Goal: Task Accomplishment & Management: Manage account settings

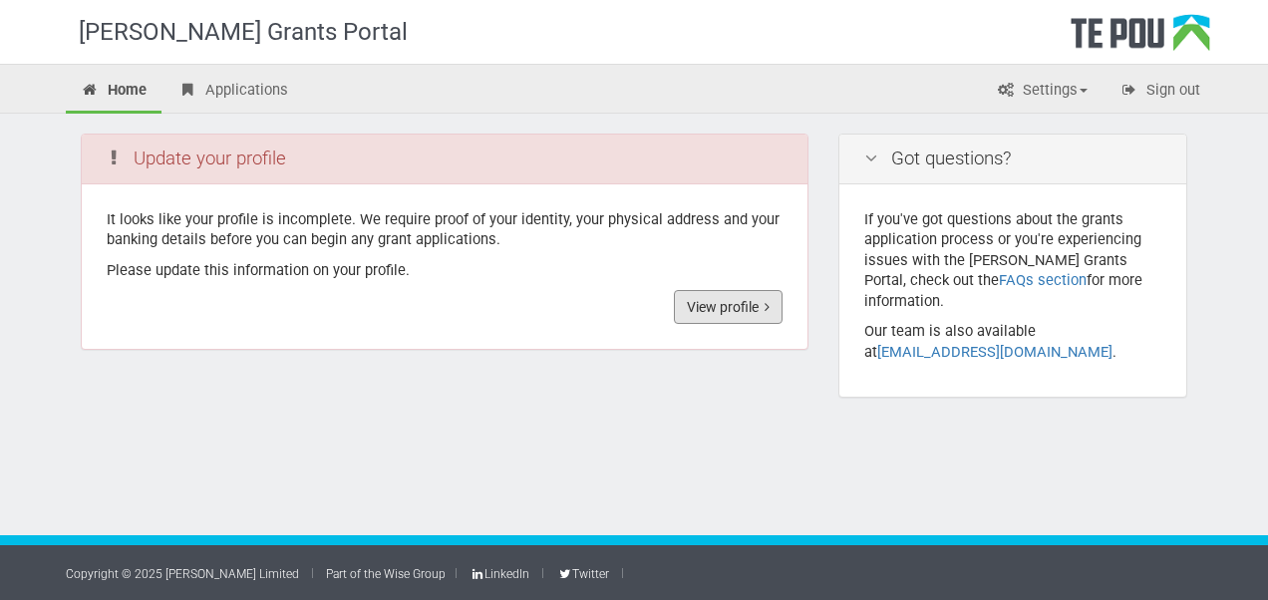
click at [744, 296] on link "View profile" at bounding box center [728, 307] width 109 height 34
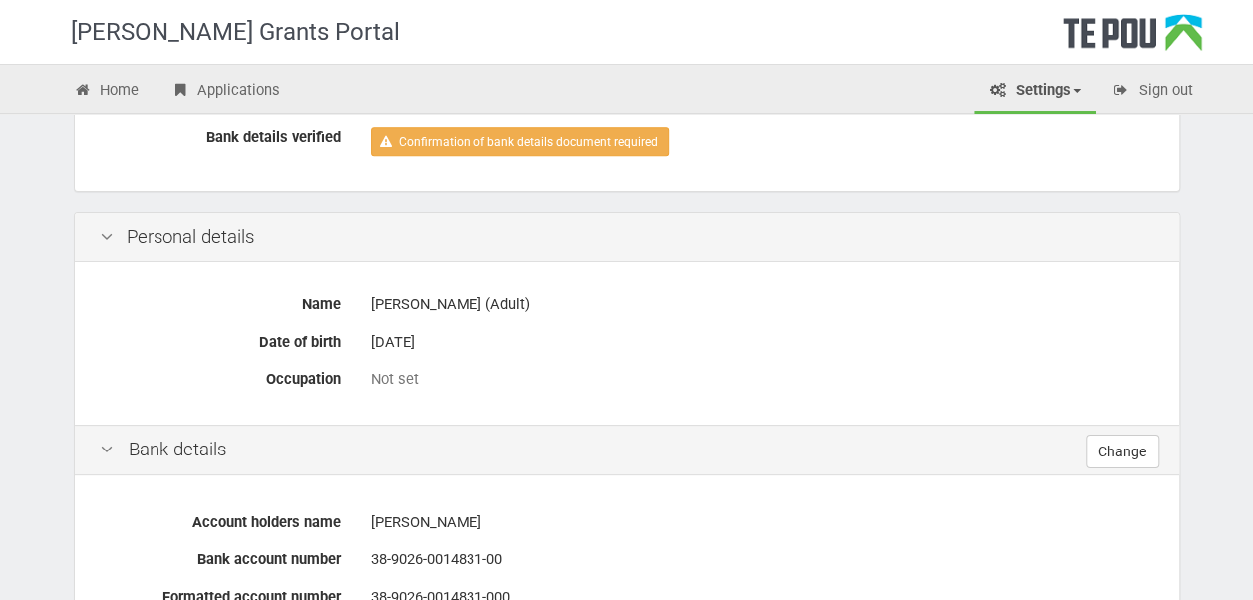
scroll to position [498, 0]
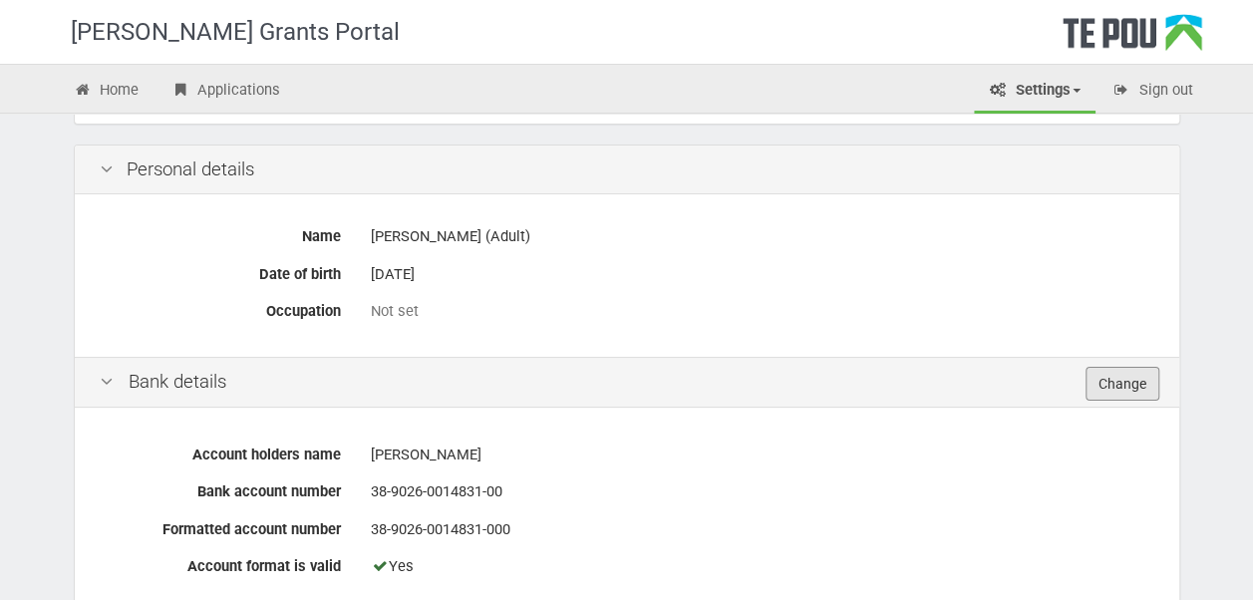
click at [1104, 379] on link "Change" at bounding box center [1122, 384] width 74 height 34
click at [411, 221] on div "[PERSON_NAME] (Adult)" at bounding box center [762, 236] width 783 height 35
click at [418, 232] on div "[PERSON_NAME] (Adult)" at bounding box center [762, 236] width 783 height 35
click at [393, 318] on div "Not set" at bounding box center [762, 311] width 783 height 35
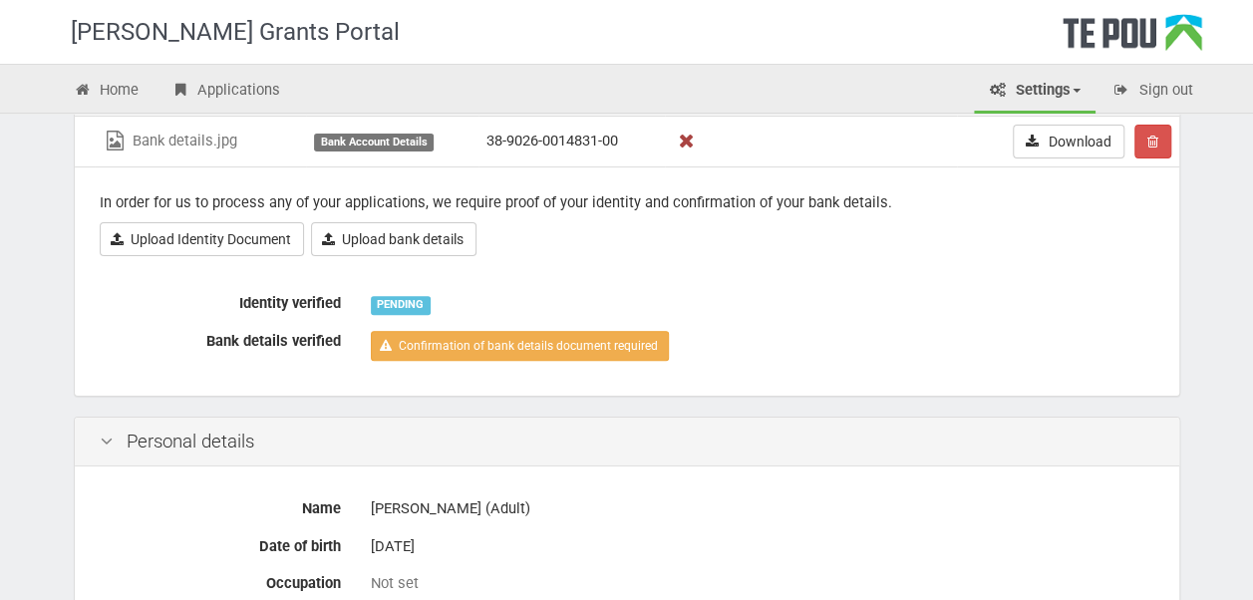
scroll to position [0, 0]
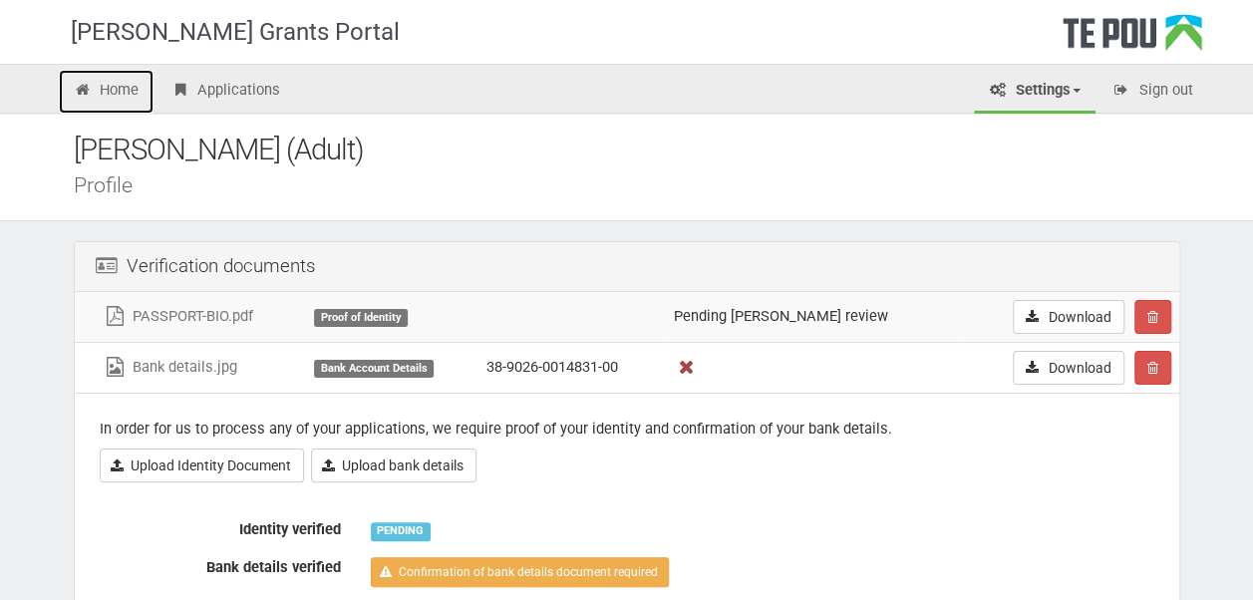
click at [137, 98] on link "Home" at bounding box center [107, 92] width 96 height 44
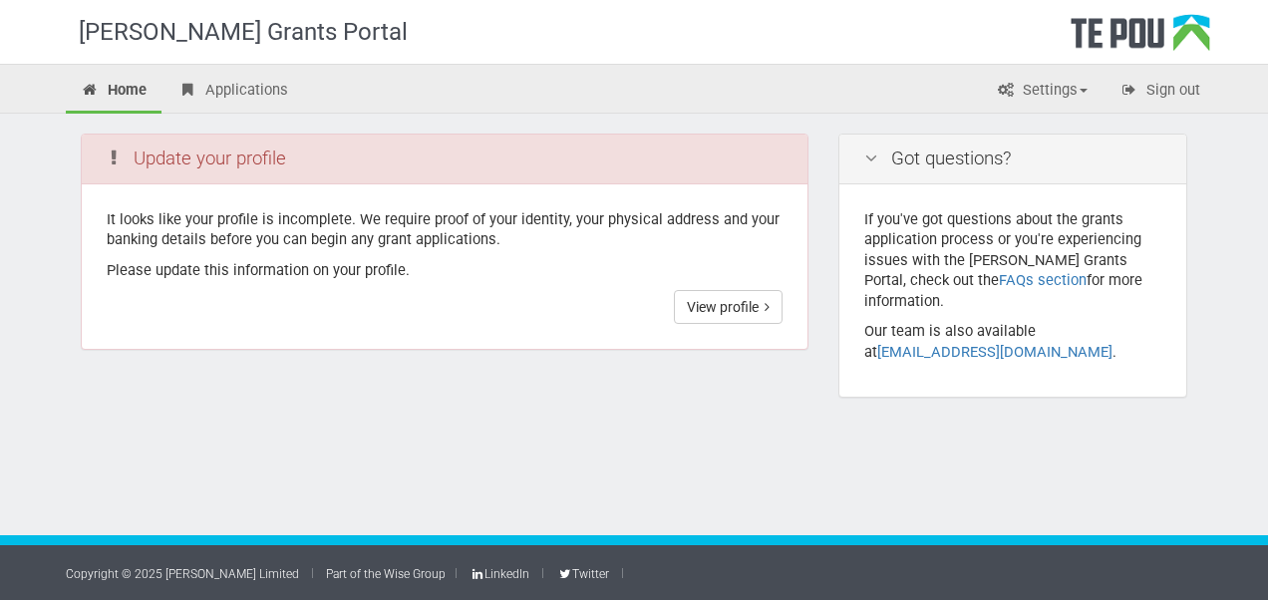
click at [1058, 88] on link "Settings" at bounding box center [1042, 92] width 122 height 44
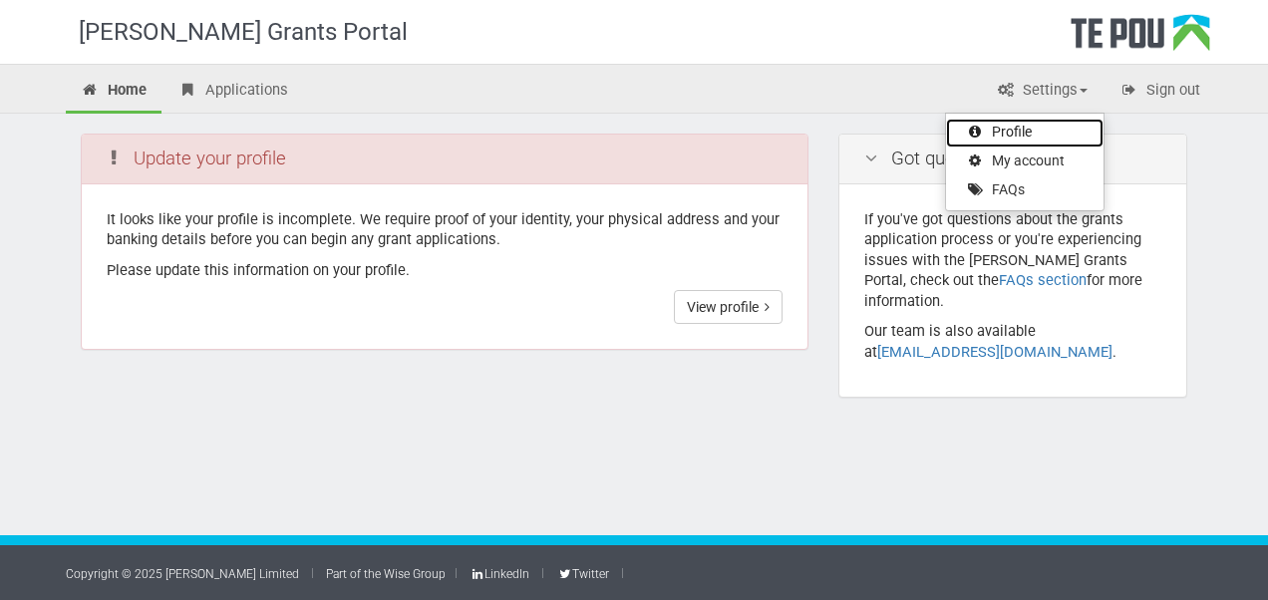
click at [1030, 122] on link "Profile" at bounding box center [1024, 133] width 157 height 29
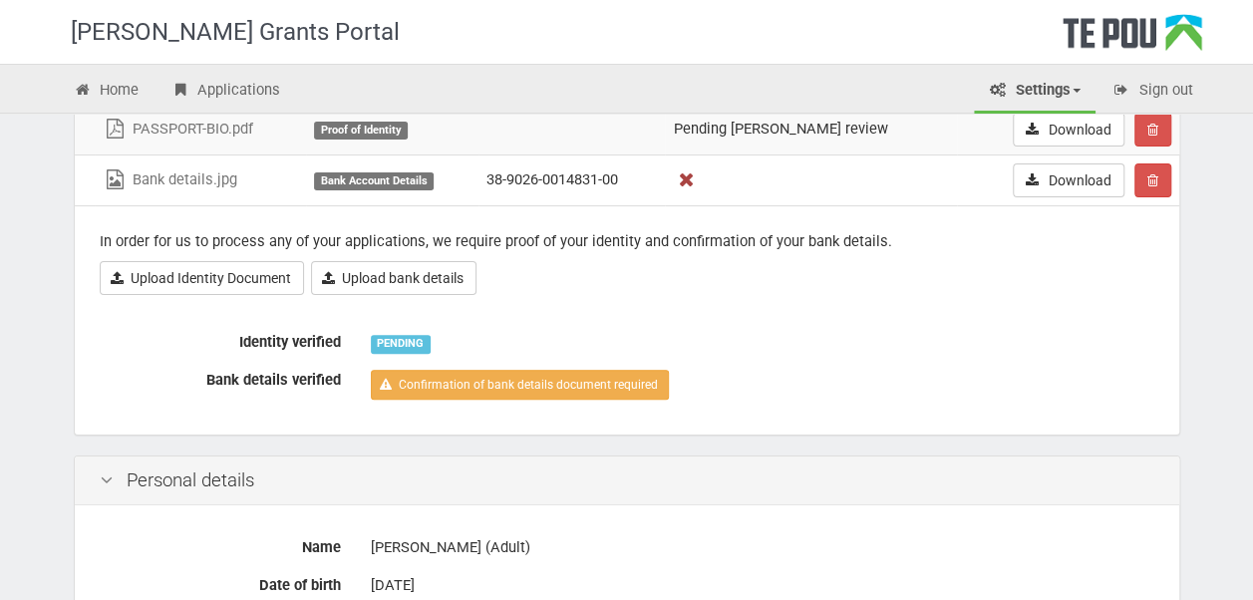
scroll to position [199, 0]
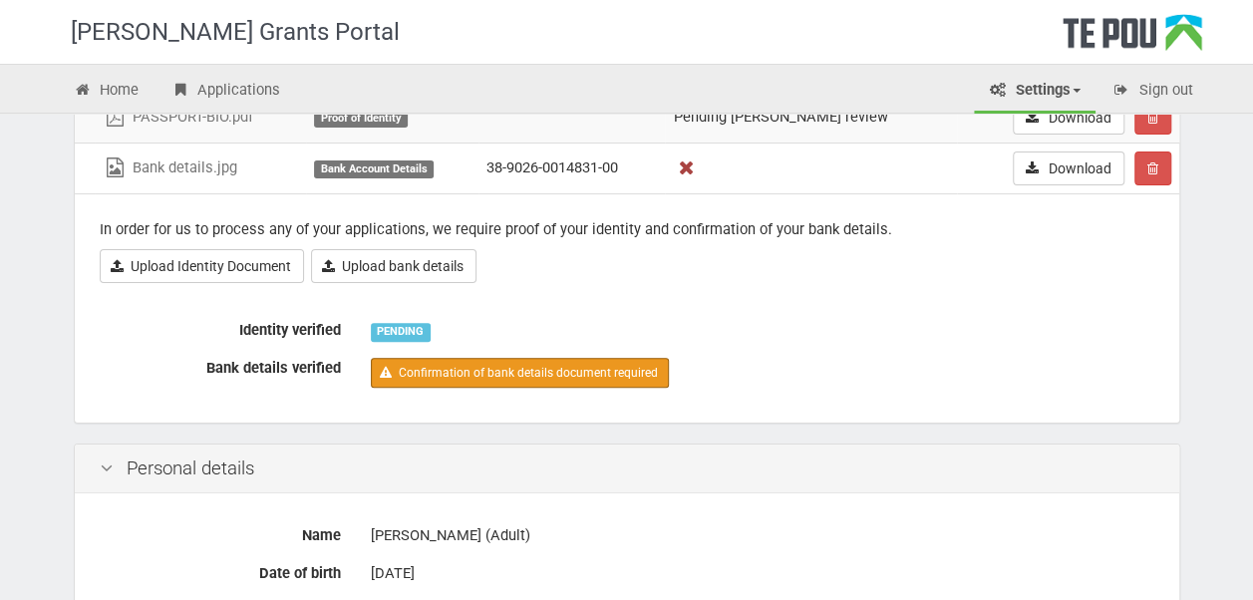
click at [437, 375] on link "Confirmation of bank details document required" at bounding box center [520, 373] width 298 height 30
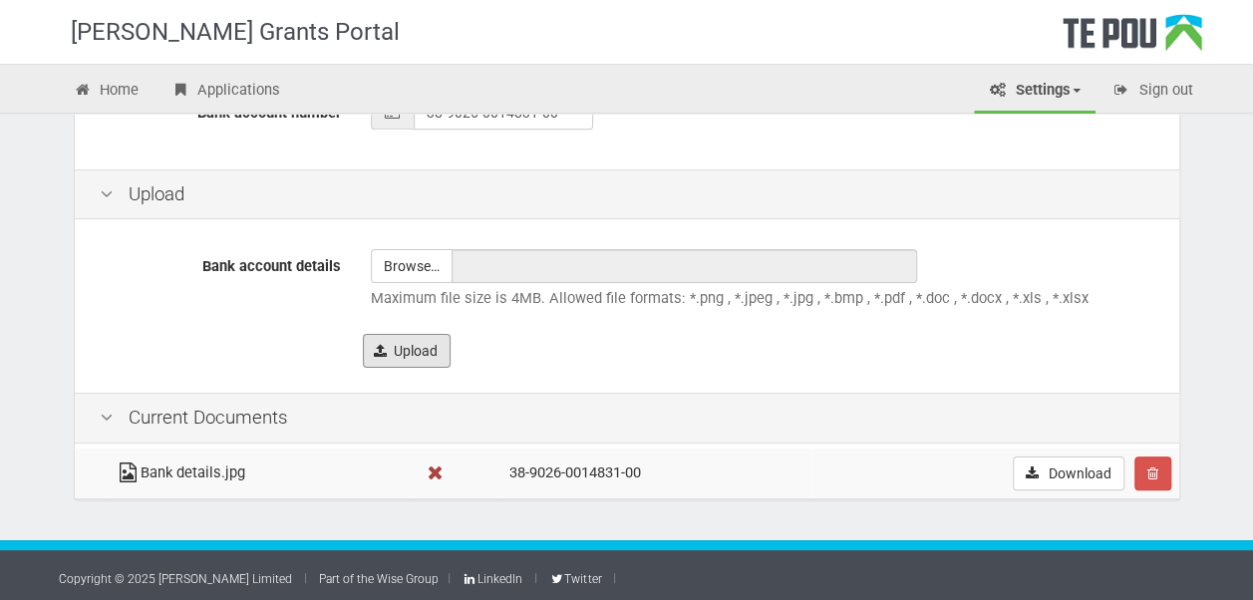
click at [405, 350] on button "Upload" at bounding box center [407, 351] width 88 height 34
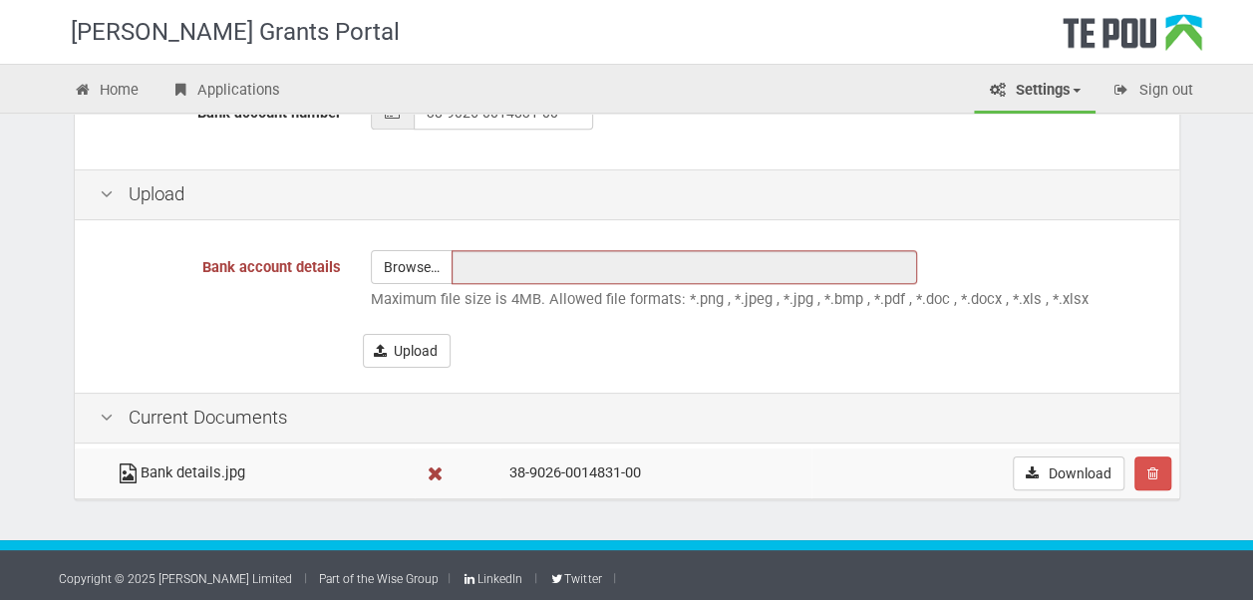
click at [484, 289] on p "Maximum file size is 4MB. Allowed file formats: *.png , *.jpeg , *.jpg , *.bmp …" at bounding box center [762, 299] width 783 height 21
click at [424, 271] on input "file" at bounding box center [412, 267] width 80 height 32
click at [653, 81] on div "Home Applications Settings Profile My account FAQs Sign out" at bounding box center [627, 91] width 1166 height 43
click at [401, 251] on input "file" at bounding box center [412, 267] width 80 height 32
type input "C:\fakepath\2 Week Statement.pdf"
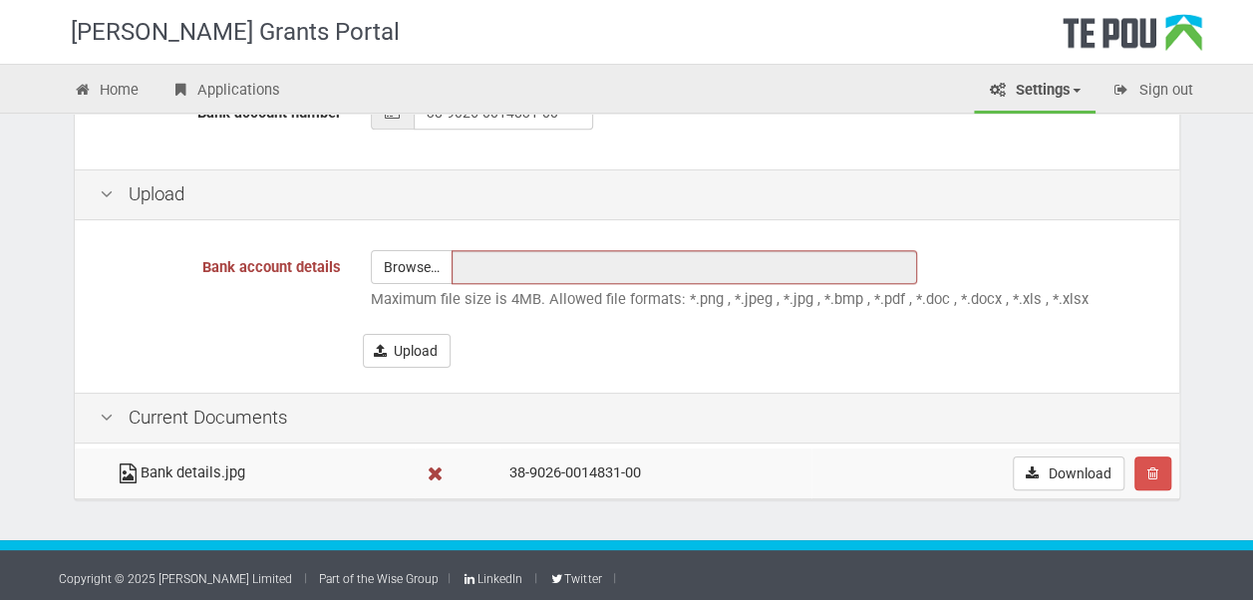
type input "2 Week Statement.pdf"
click at [399, 341] on button "Upload" at bounding box center [407, 351] width 88 height 34
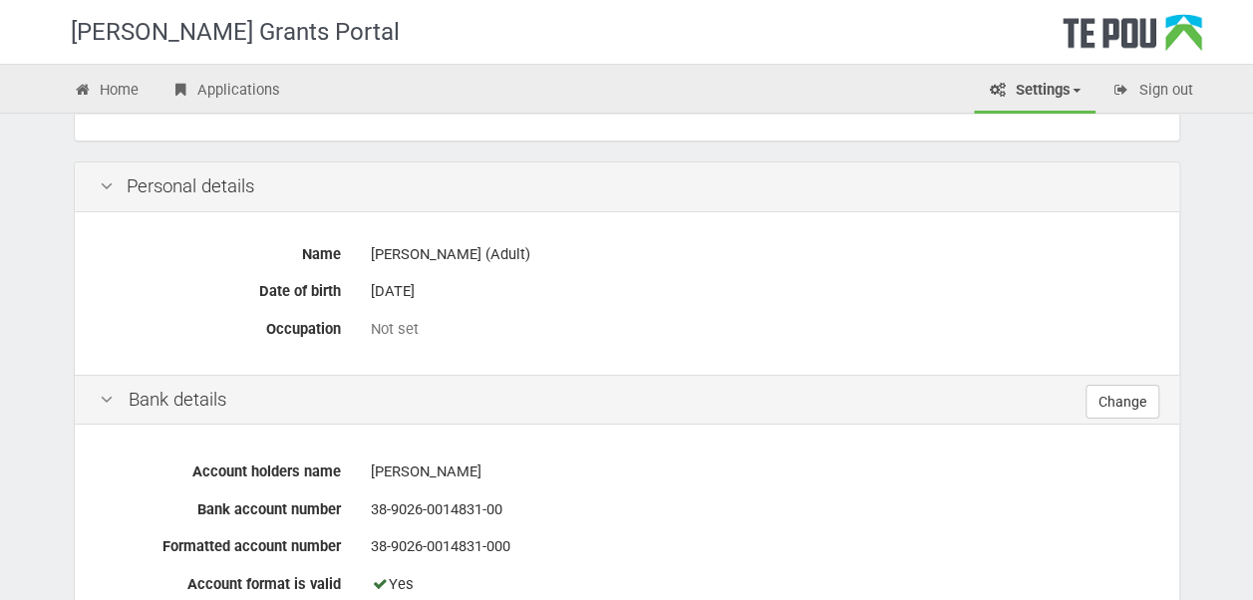
scroll to position [414, 0]
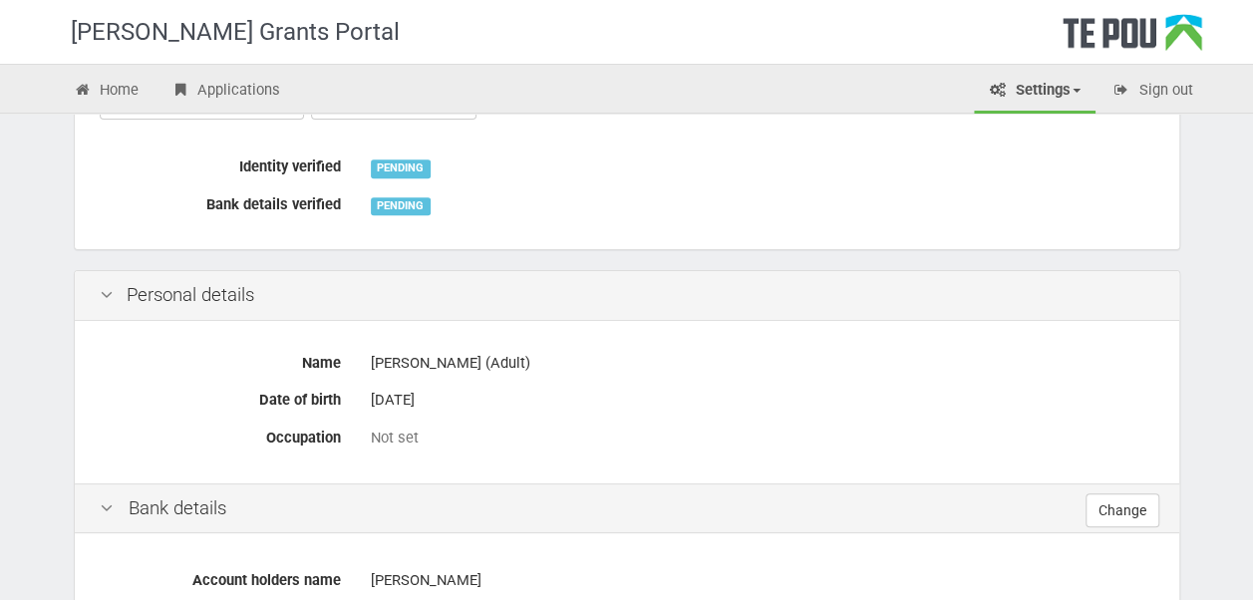
click at [434, 360] on div "[PERSON_NAME] (Adult)" at bounding box center [762, 363] width 783 height 35
click at [136, 277] on div "Personal details" at bounding box center [627, 296] width 1104 height 50
click at [104, 297] on icon at bounding box center [107, 295] width 24 height 19
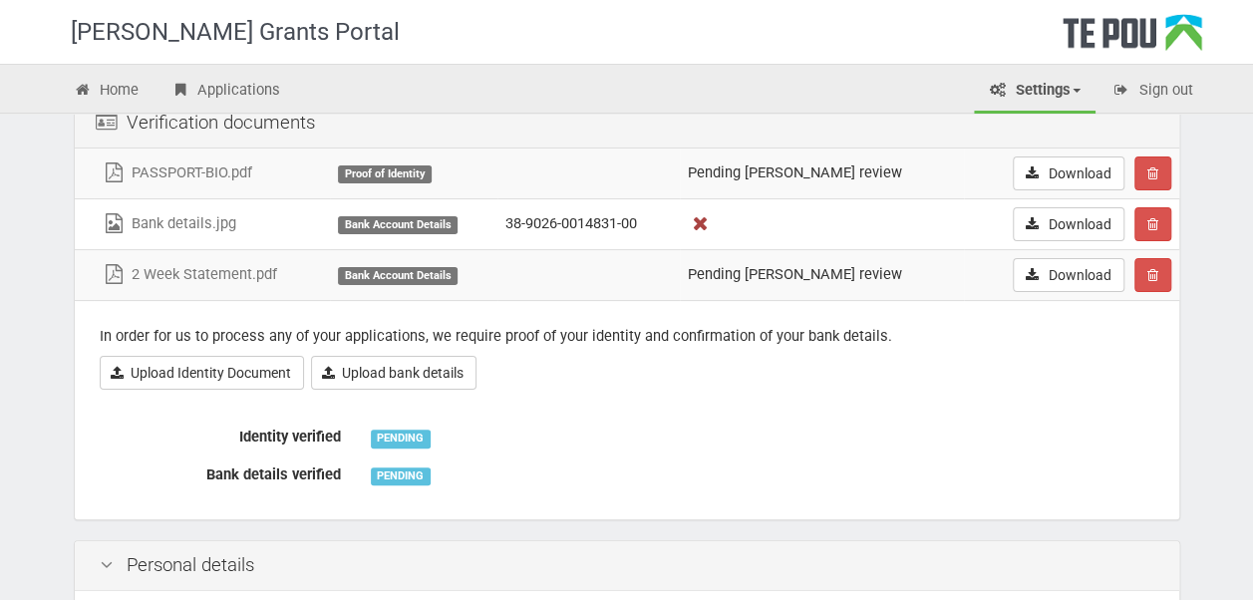
scroll to position [115, 0]
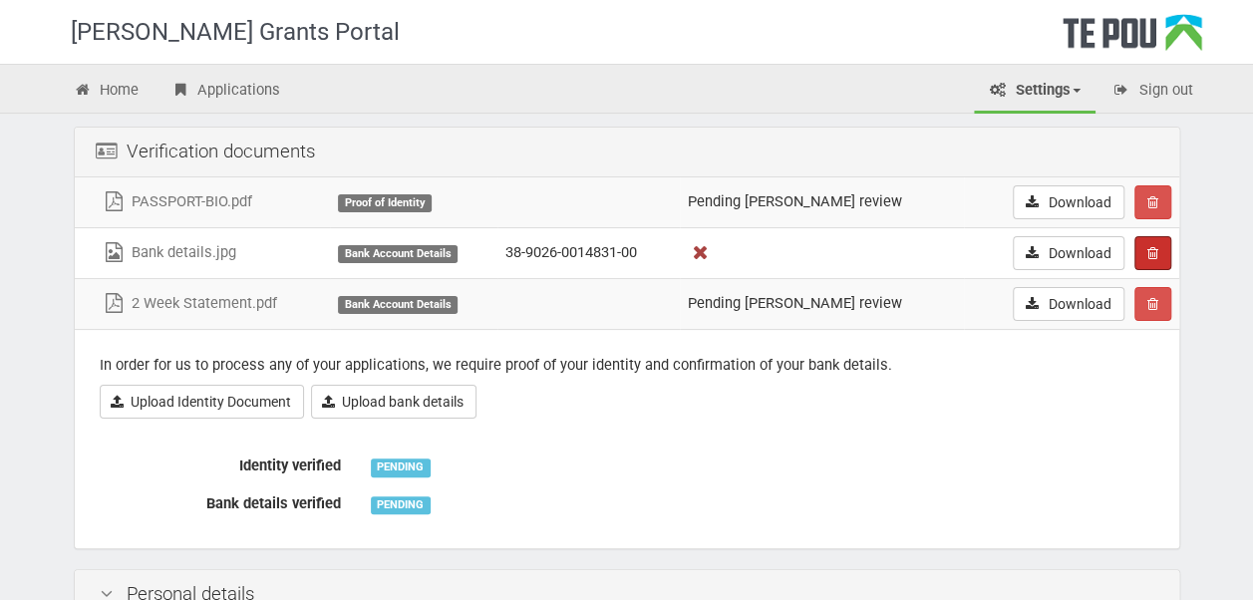
click at [1151, 253] on icon "button" at bounding box center [1152, 253] width 11 height 14
click at [1182, 278] on link "Confrim delete" at bounding box center [1213, 291] width 157 height 26
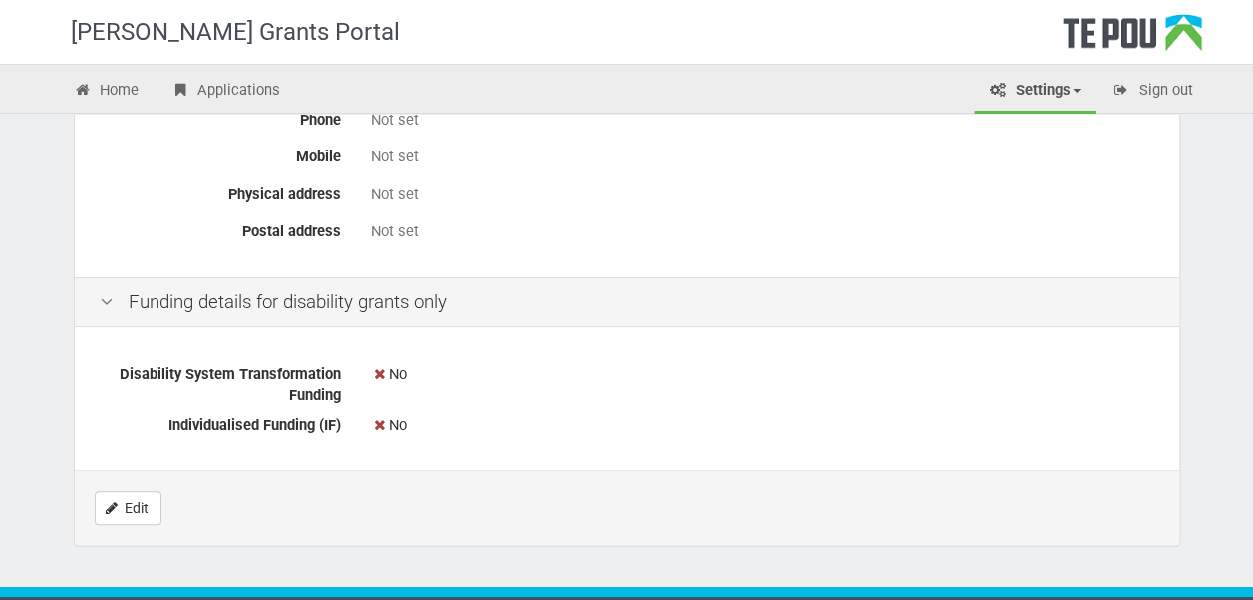
scroll to position [1161, 0]
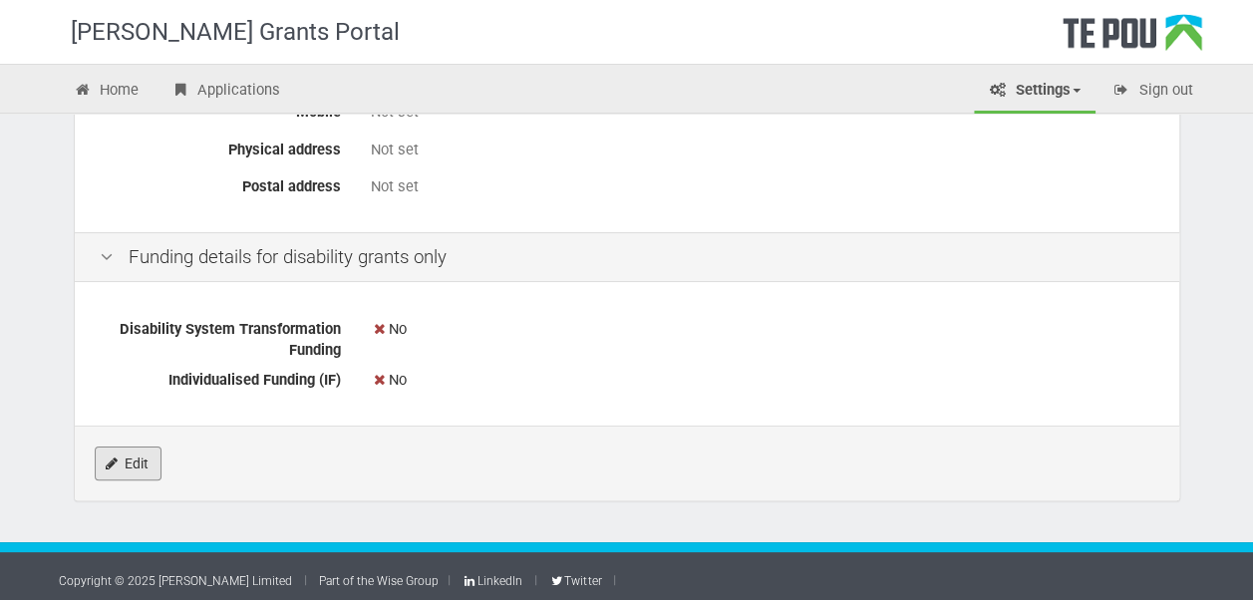
click at [108, 447] on link "Edit" at bounding box center [128, 464] width 67 height 34
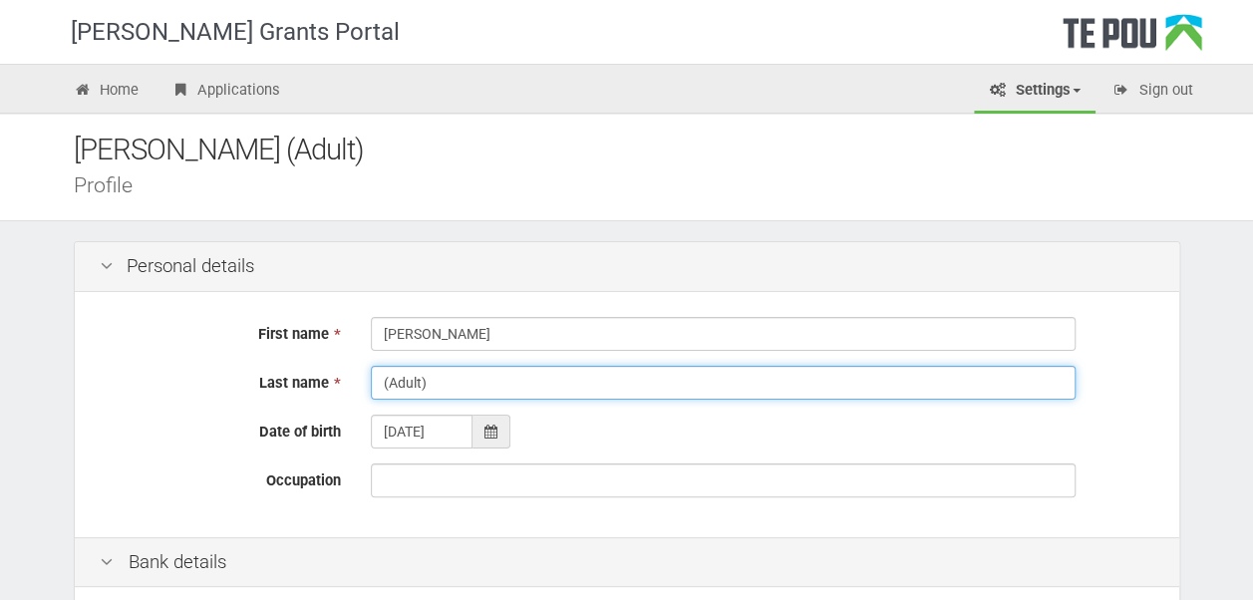
click at [447, 382] on input "(Adult)" at bounding box center [723, 383] width 705 height 34
drag, startPoint x: 447, startPoint y: 382, endPoint x: 343, endPoint y: 362, distance: 105.6
click at [343, 362] on div "First name * [PERSON_NAME] Last name * (Adult) Date of birth [DEMOGRAPHIC_DATA]…" at bounding box center [627, 414] width 1104 height 245
type input "Kemeh"
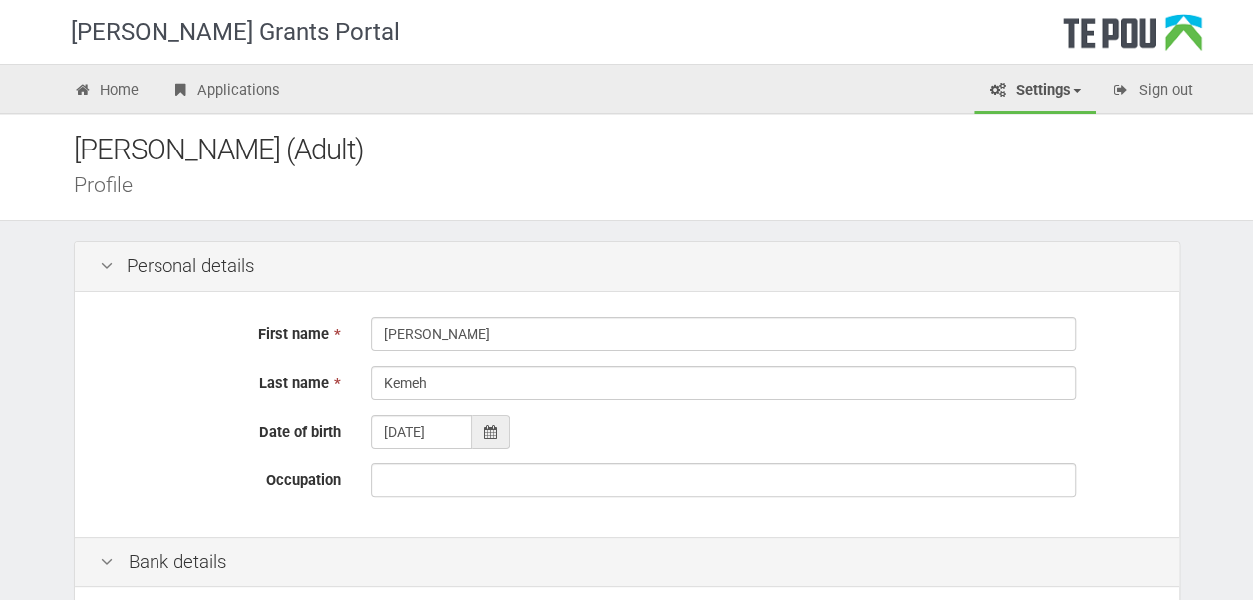
click at [157, 382] on label "Last name *" at bounding box center [220, 380] width 271 height 28
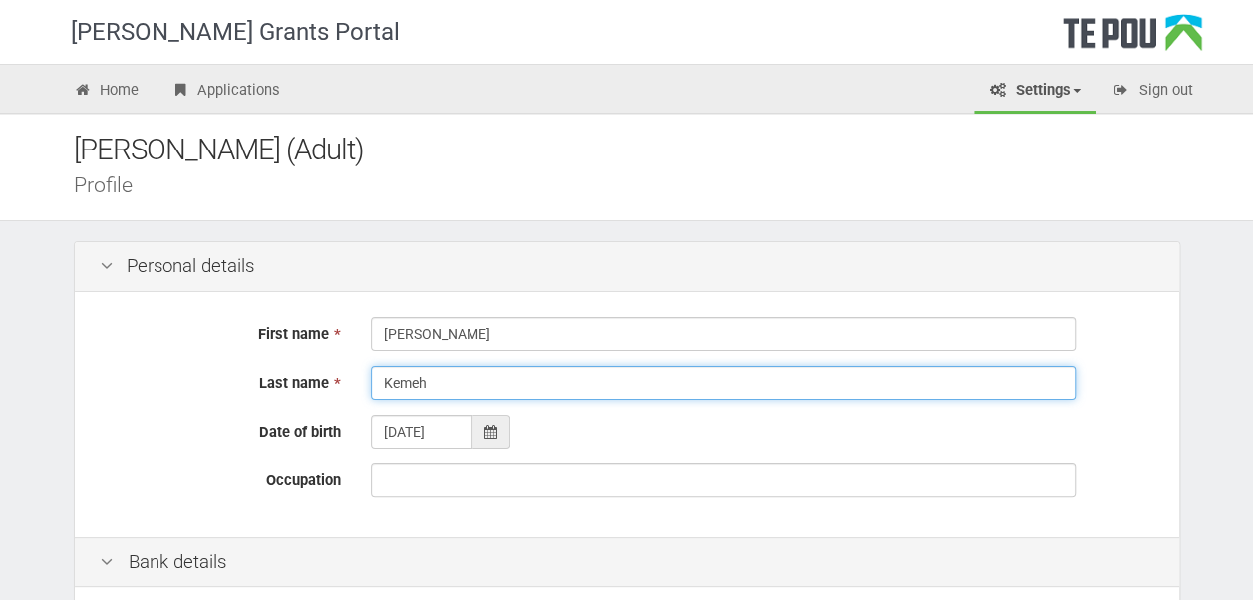
click at [371, 382] on input "Kemeh" at bounding box center [723, 383] width 705 height 34
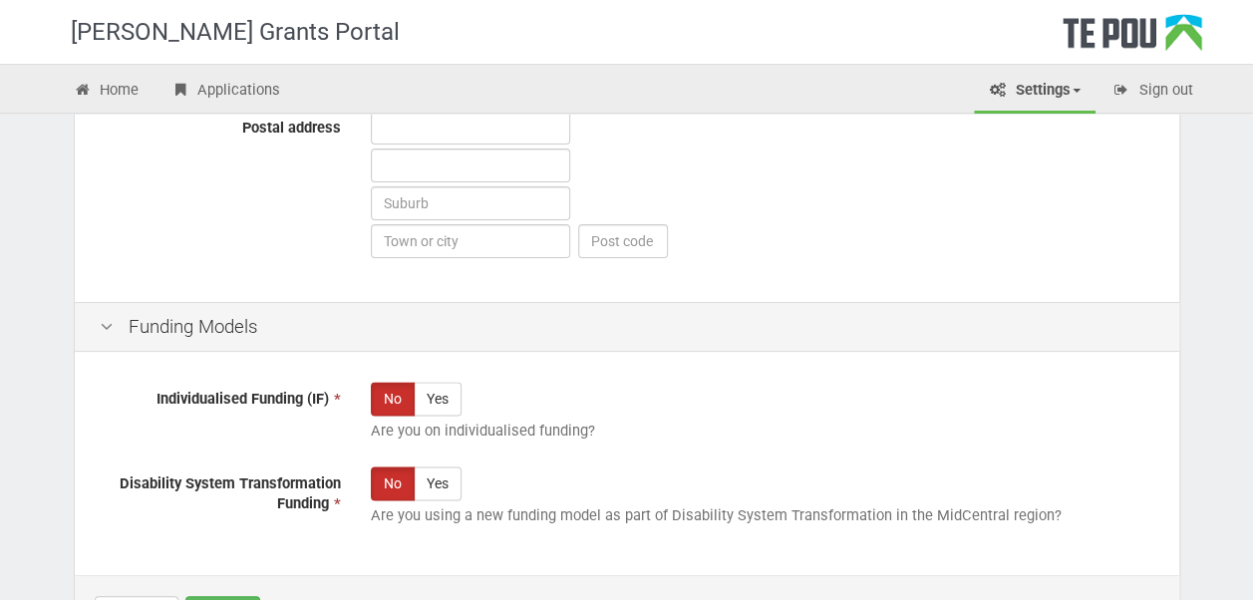
scroll to position [1347, 0]
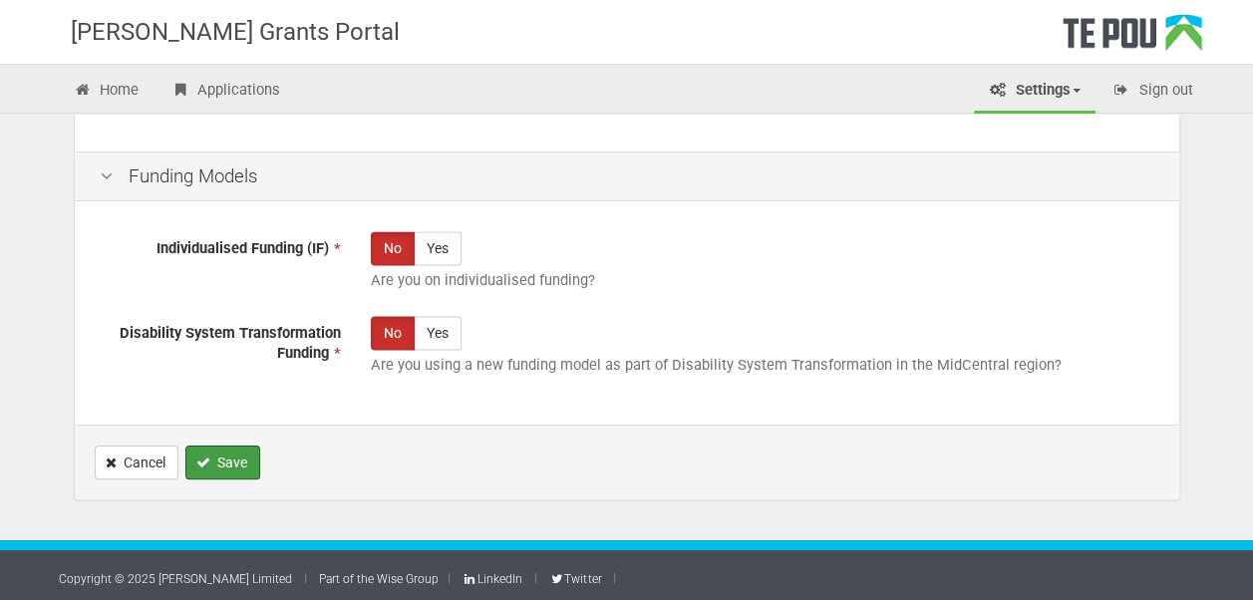
click at [211, 454] on button "Save" at bounding box center [222, 463] width 75 height 34
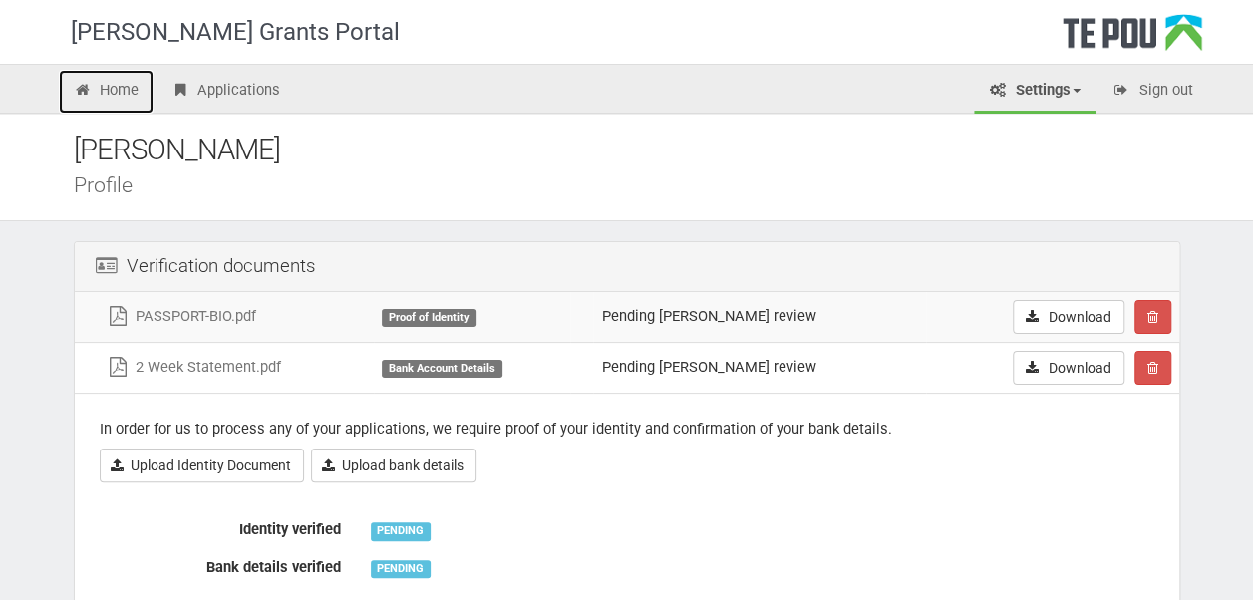
click at [87, 90] on icon at bounding box center [83, 90] width 19 height 15
